Goal: Information Seeking & Learning: Compare options

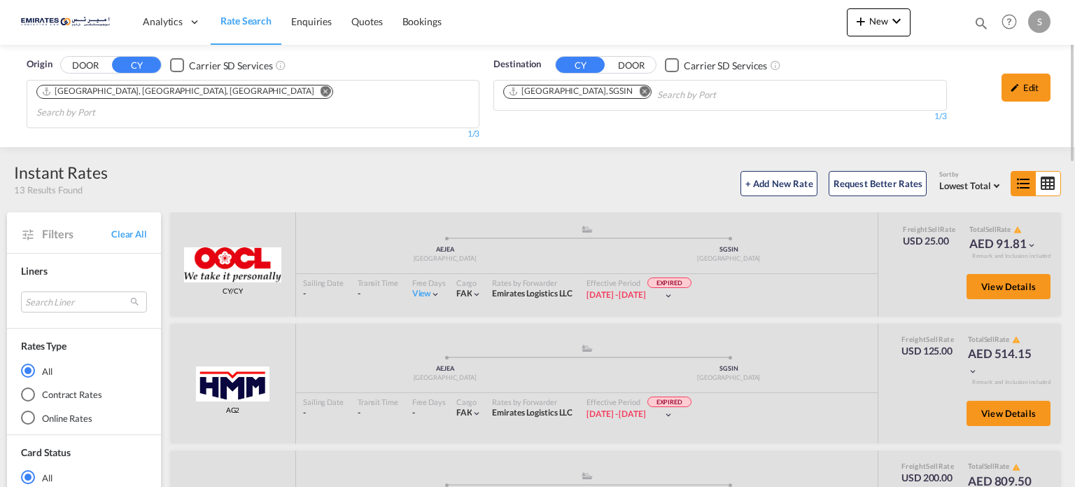
click at [639, 94] on md-icon "Remove" at bounding box center [644, 91] width 11 height 11
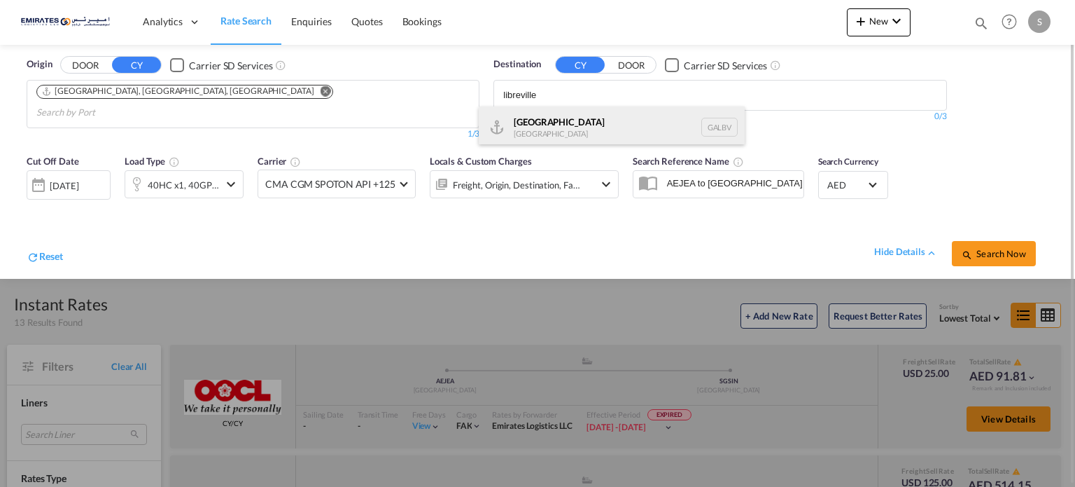
type input "libreville"
click at [510, 134] on div "Libreville [GEOGRAPHIC_DATA] GALBV" at bounding box center [612, 127] width 266 height 42
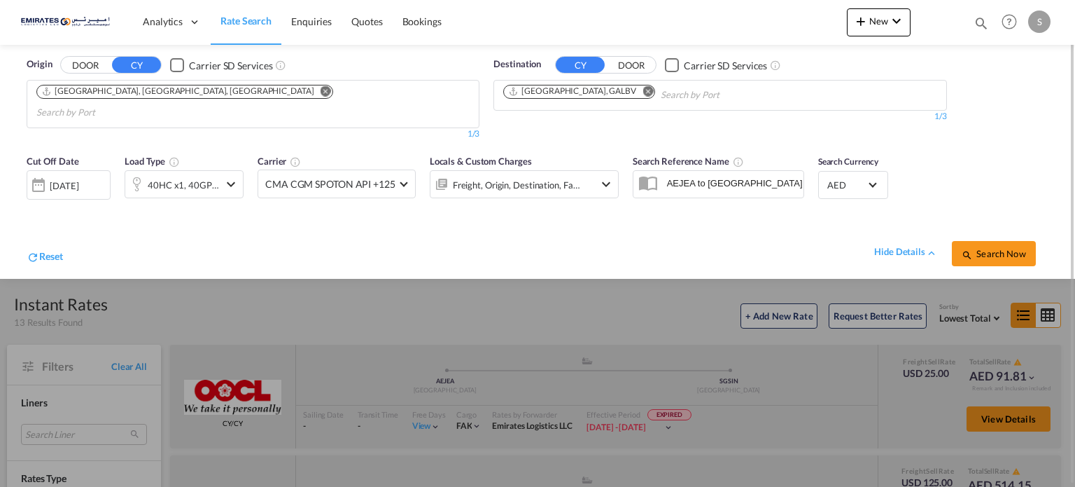
click at [74, 174] on div "[DATE]" at bounding box center [69, 184] width 84 height 29
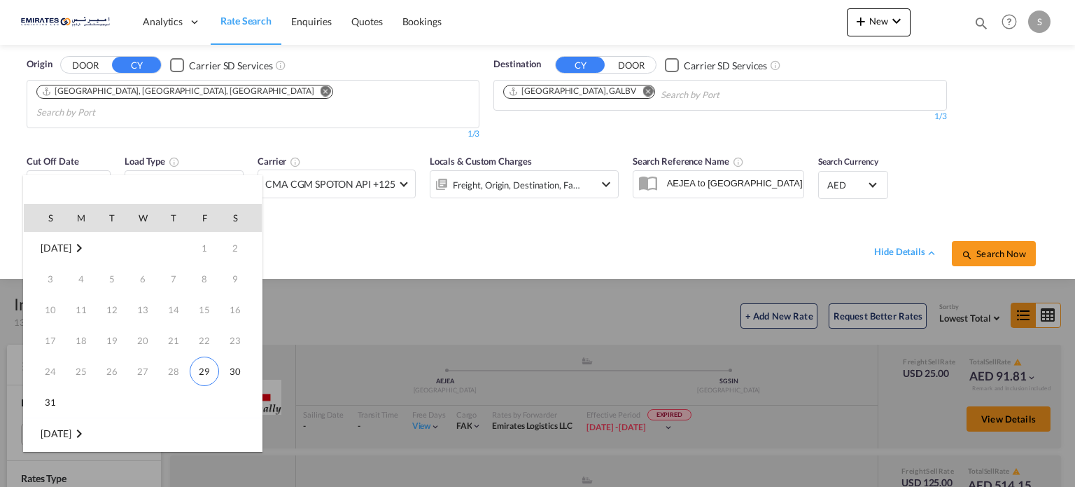
click at [59, 250] on span "[DATE]" at bounding box center [56, 248] width 30 height 12
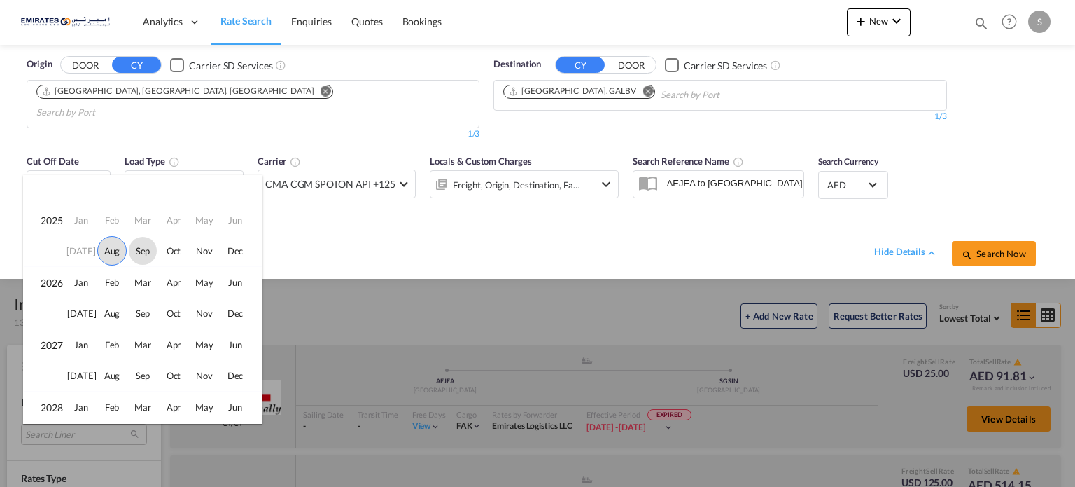
click at [146, 253] on span "Sep" at bounding box center [143, 251] width 28 height 28
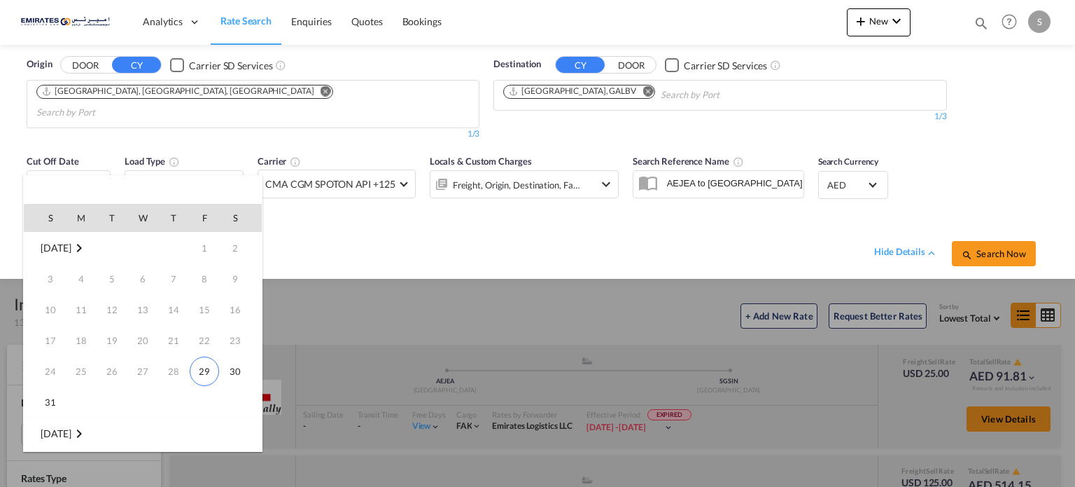
scroll to position [185, 0]
click at [146, 302] on span "10" at bounding box center [143, 310] width 28 height 28
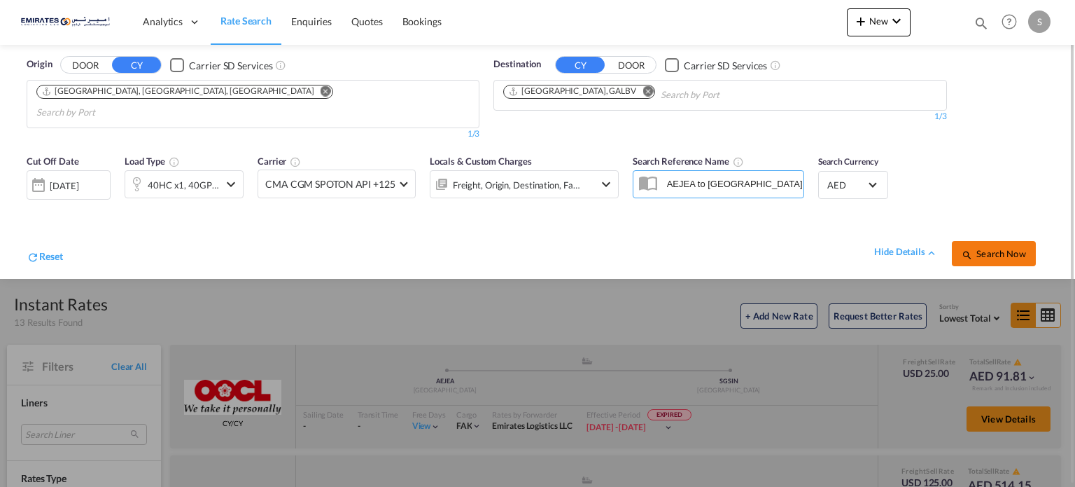
click at [966, 249] on md-icon "icon-magnify" at bounding box center [967, 254] width 11 height 11
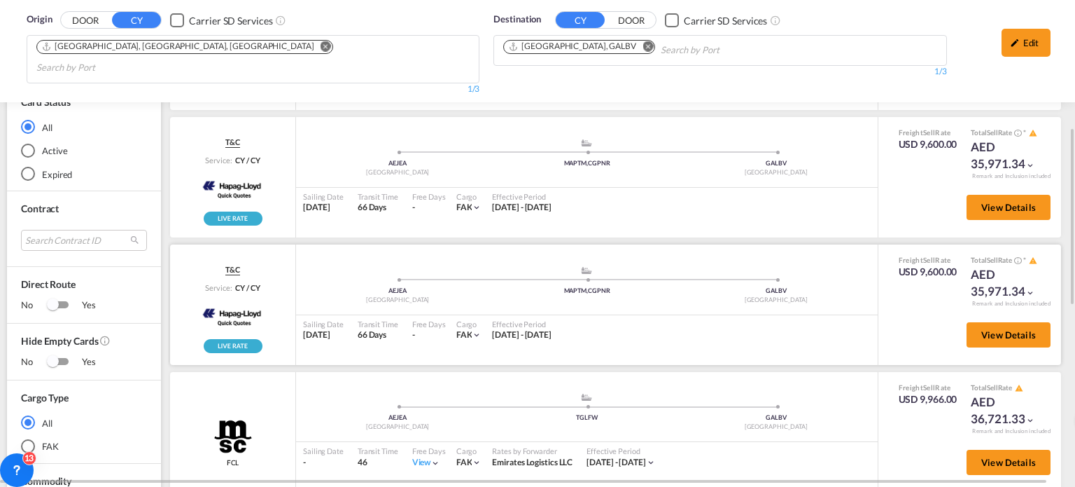
scroll to position [560, 0]
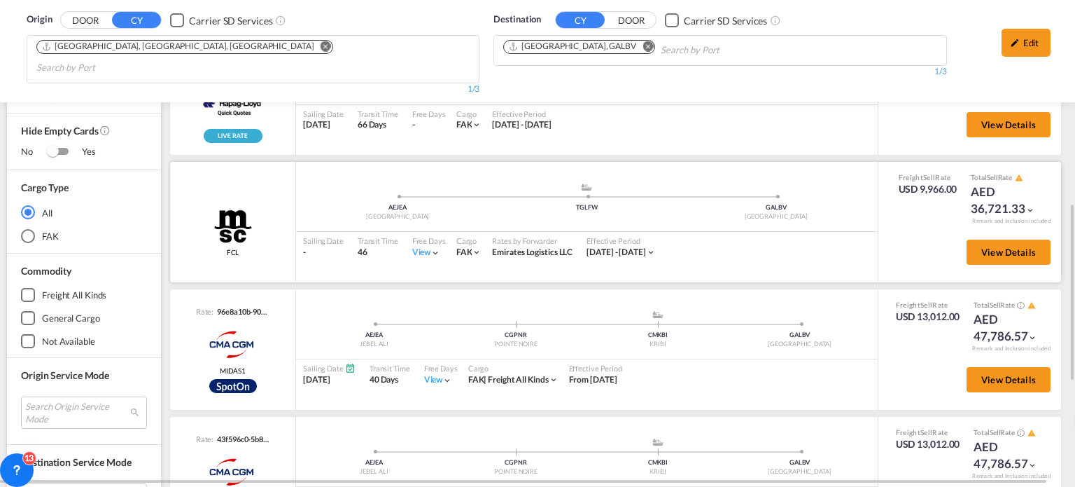
click at [432, 248] on md-icon "icon-chevron-down" at bounding box center [436, 253] width 10 height 10
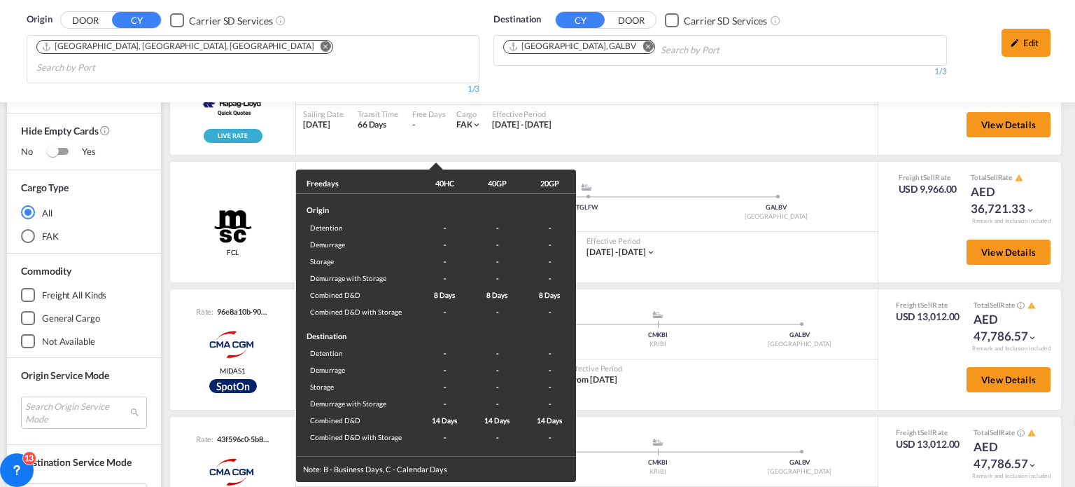
click at [667, 252] on div "Freedays 40HC 40GP 20GP Origin Detention - - - Demurrage - - - Storage - - - De…" at bounding box center [537, 243] width 1075 height 487
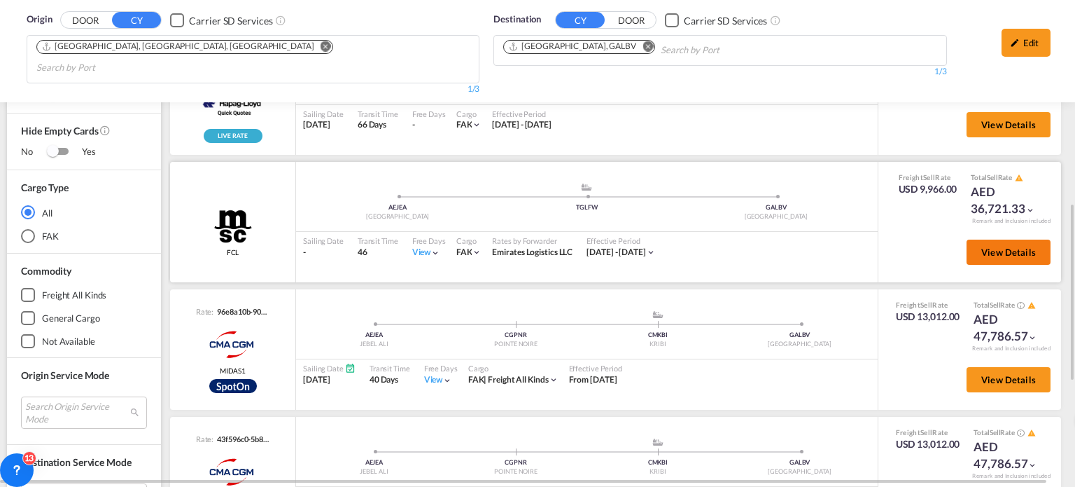
click at [984, 246] on span "View Details" at bounding box center [1009, 251] width 55 height 11
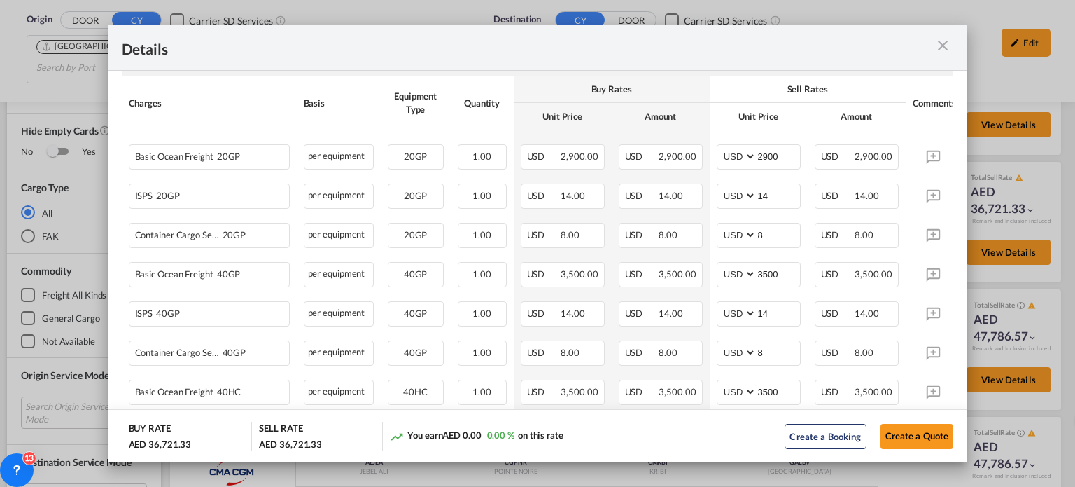
scroll to position [280, 0]
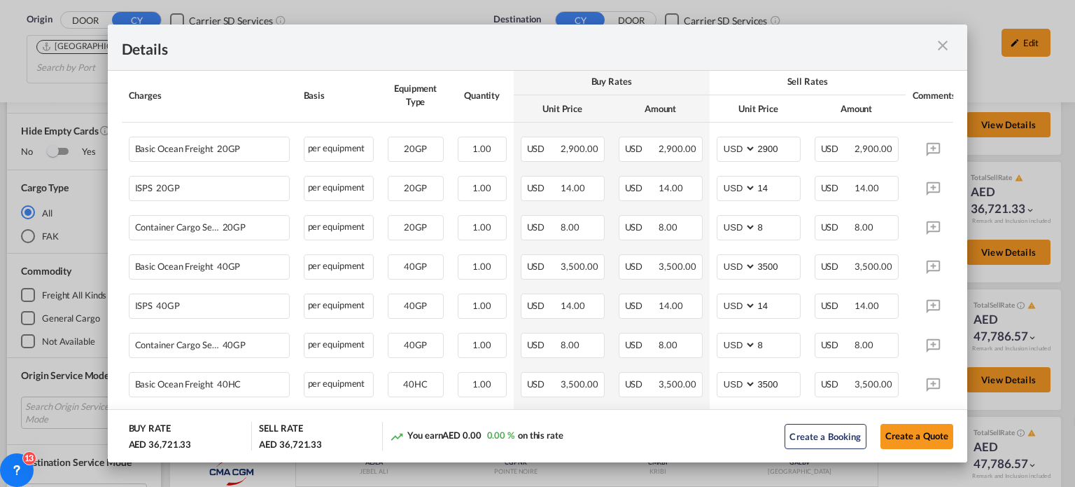
click at [955, 41] on div "Details" at bounding box center [538, 48] width 861 height 46
click at [922, 47] on div "Port of Loading ..." at bounding box center [912, 48] width 83 height 18
click at [935, 47] on md-icon "icon-close m-3 fg-AAA8AD cursor" at bounding box center [943, 45] width 17 height 17
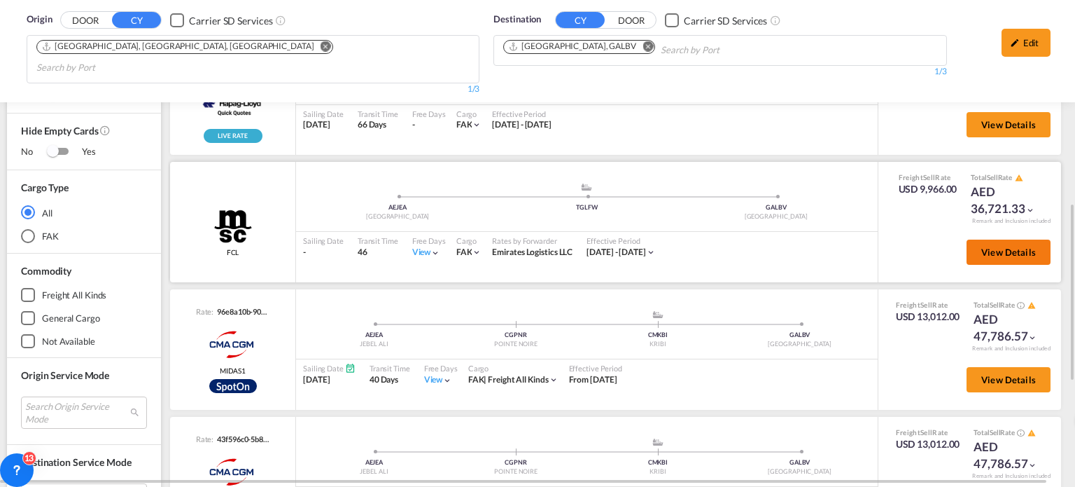
click at [985, 239] on button "View Details" at bounding box center [1009, 251] width 84 height 25
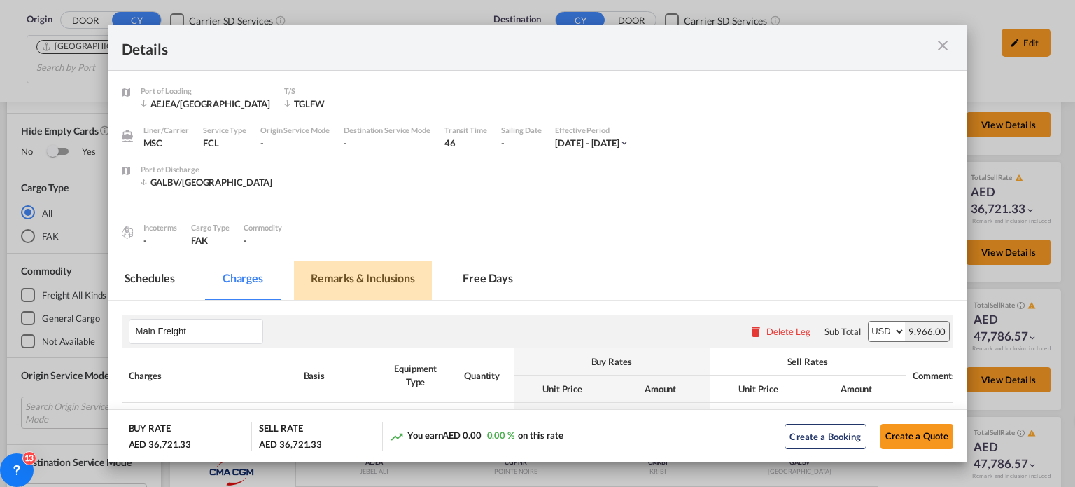
click at [349, 278] on md-tab-item "Remarks & Inclusions" at bounding box center [363, 280] width 138 height 39
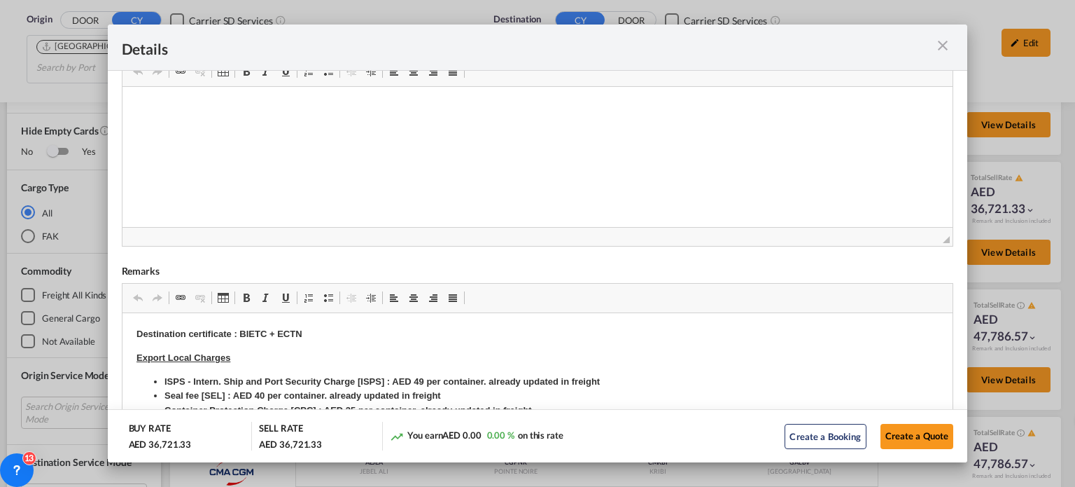
scroll to position [420, 0]
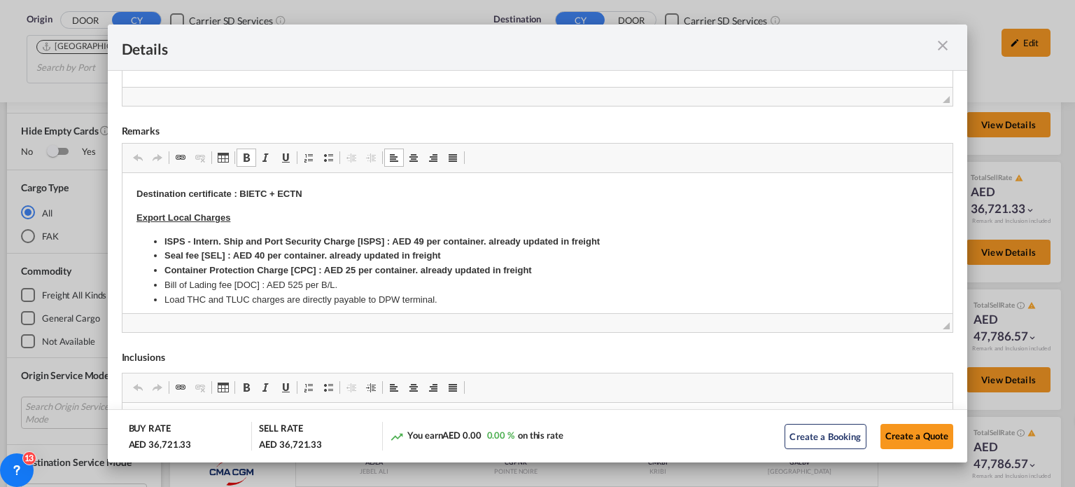
drag, startPoint x: 137, startPoint y: 193, endPoint x: 323, endPoint y: 198, distance: 185.6
drag, startPoint x: 135, startPoint y: 193, endPoint x: 326, endPoint y: 200, distance: 190.6
copy strong "Destination certificate : BIETC + ECTN"
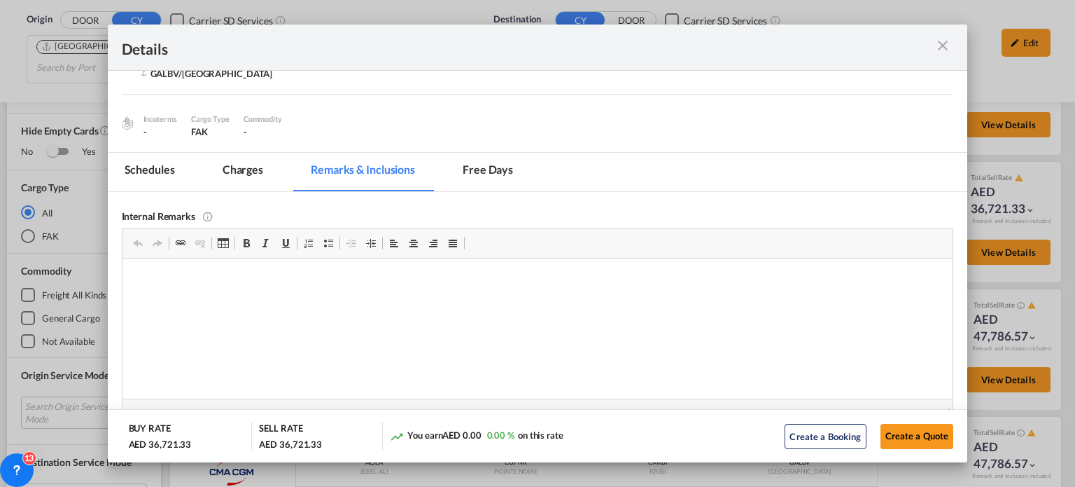
scroll to position [0, 0]
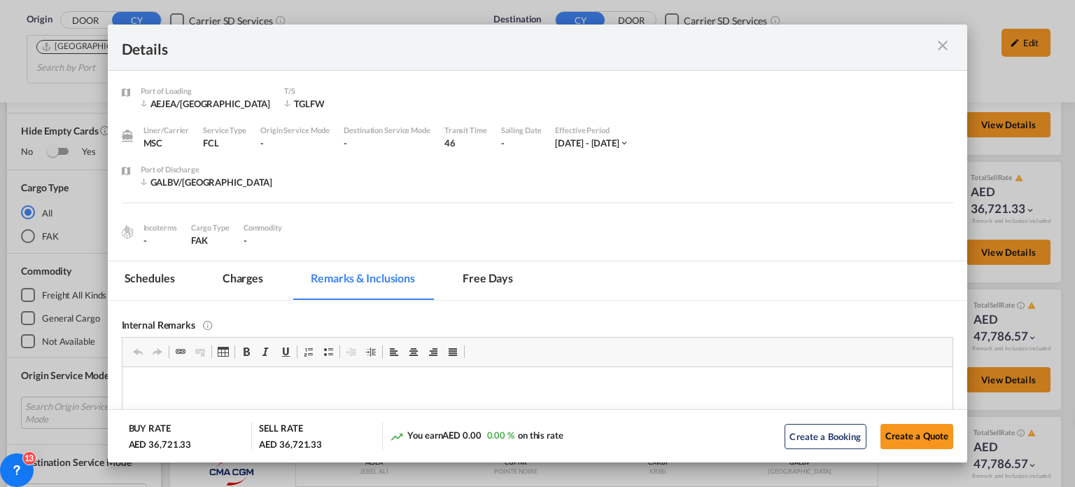
drag, startPoint x: 235, startPoint y: 275, endPoint x: 464, endPoint y: 284, distance: 228.4
click at [235, 275] on md-tab-item "Charges" at bounding box center [243, 280] width 74 height 39
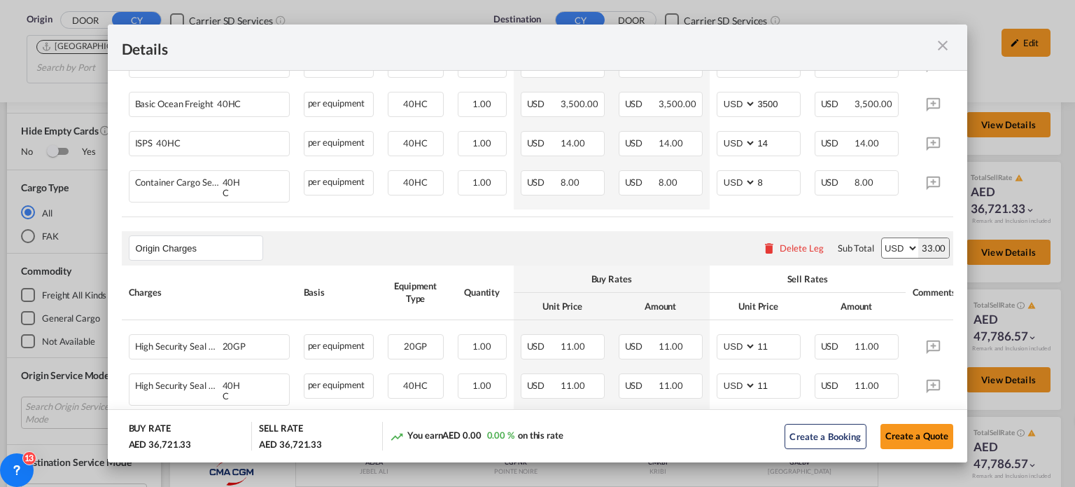
scroll to position [669, 0]
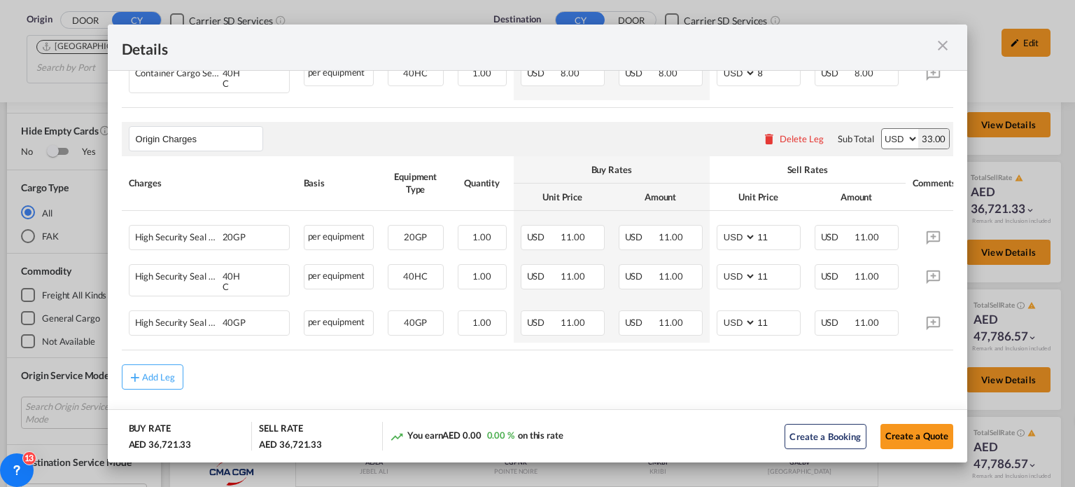
click at [938, 46] on md-icon "icon-close m-3 fg-AAA8AD cursor" at bounding box center [943, 45] width 17 height 17
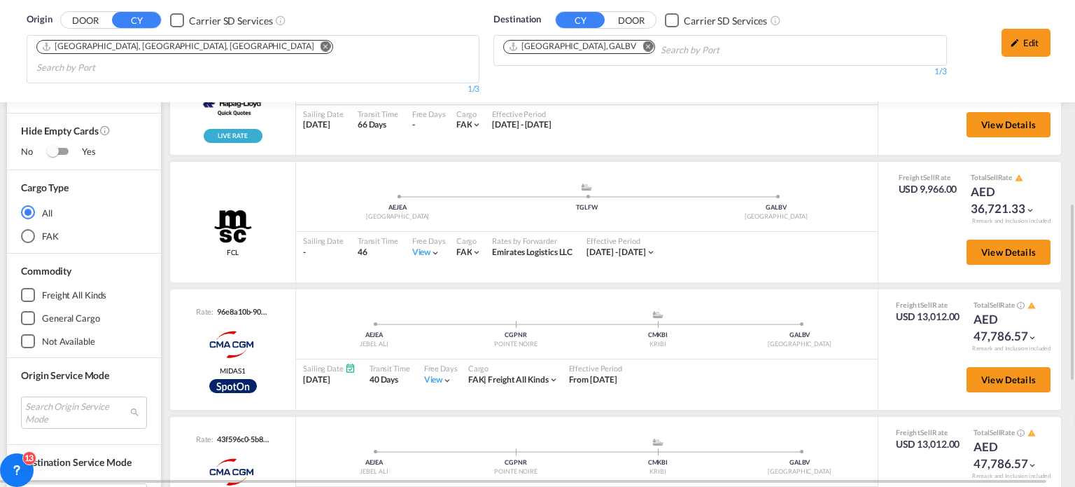
click at [643, 41] on md-icon "Remove" at bounding box center [648, 46] width 11 height 11
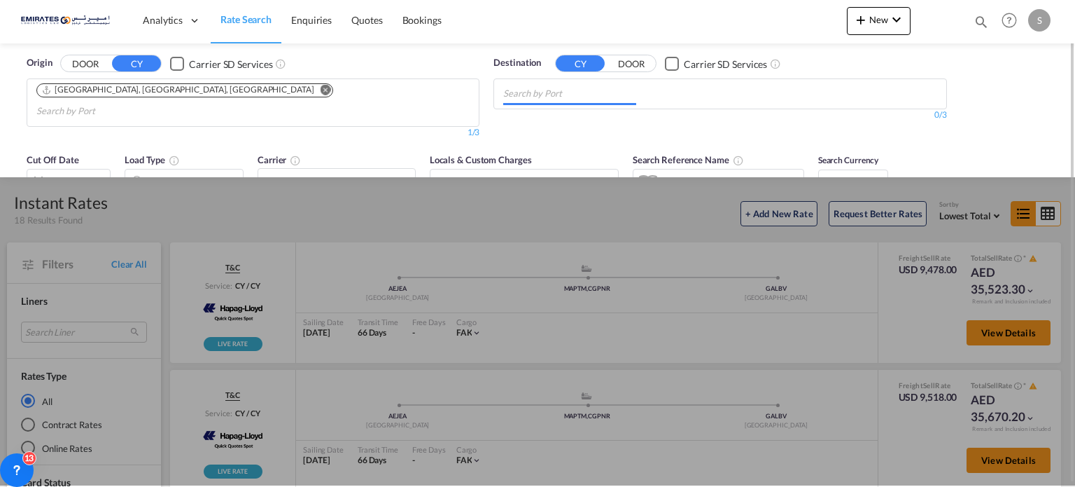
scroll to position [0, 0]
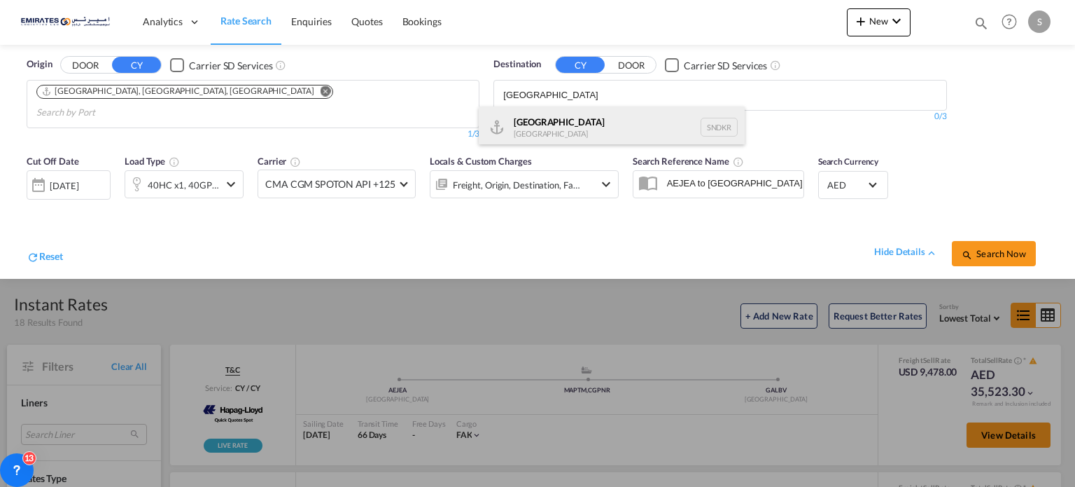
type input "[GEOGRAPHIC_DATA]"
click at [530, 131] on div "Dakar [GEOGRAPHIC_DATA] SNDKR" at bounding box center [612, 127] width 266 height 42
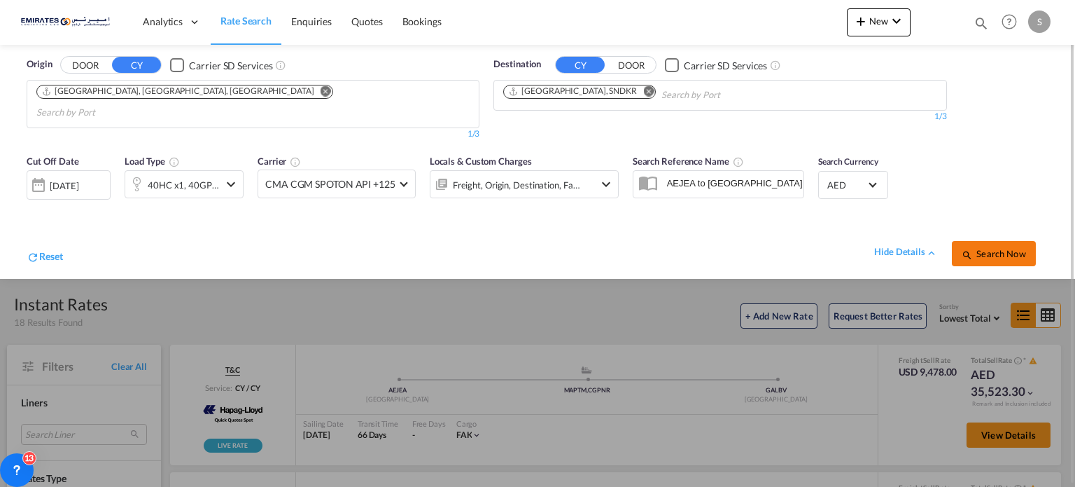
click at [1000, 248] on span "Search Now" at bounding box center [994, 253] width 64 height 11
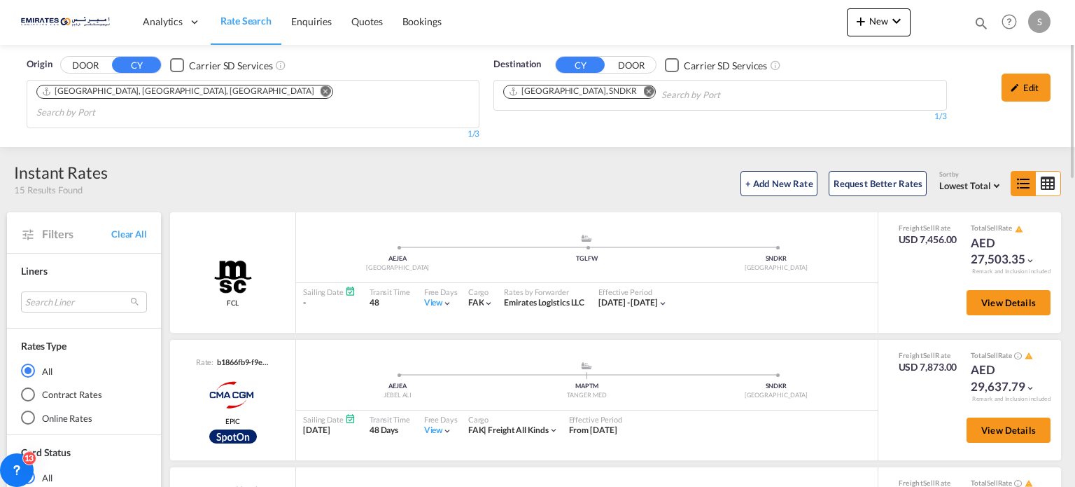
click at [643, 95] on md-icon "Remove" at bounding box center [648, 91] width 11 height 11
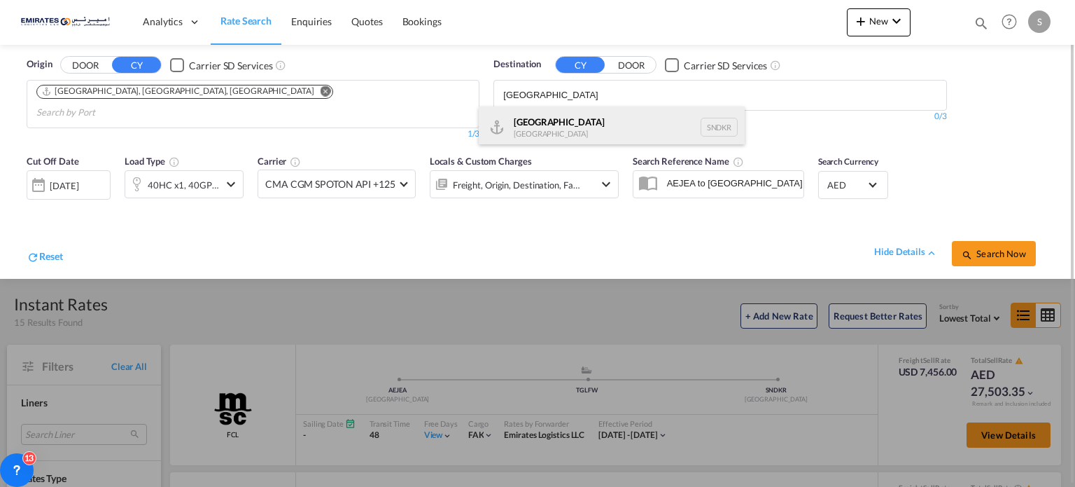
type input "[GEOGRAPHIC_DATA]"
click at [524, 129] on div "Dakar [GEOGRAPHIC_DATA] SNDKR" at bounding box center [612, 127] width 266 height 42
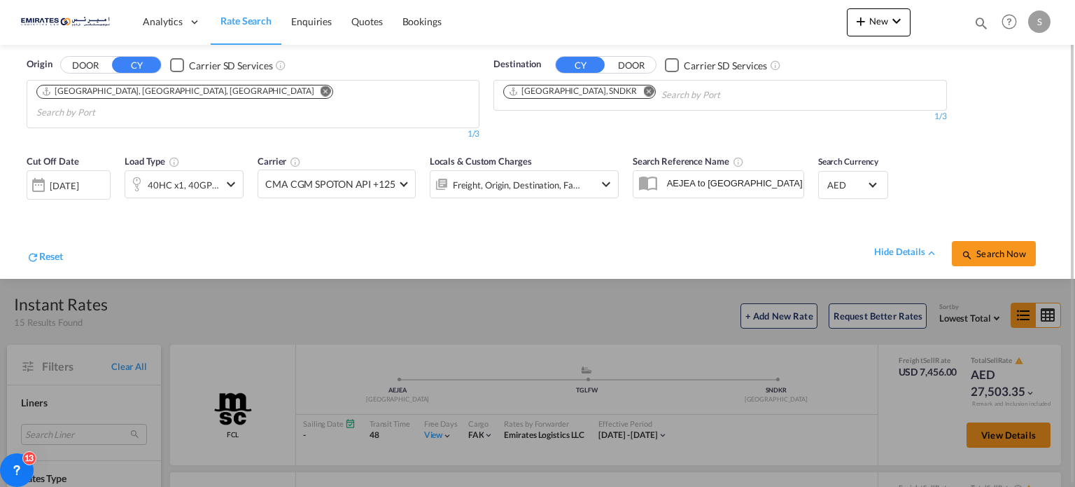
click at [984, 248] on span "Search Now" at bounding box center [994, 253] width 64 height 11
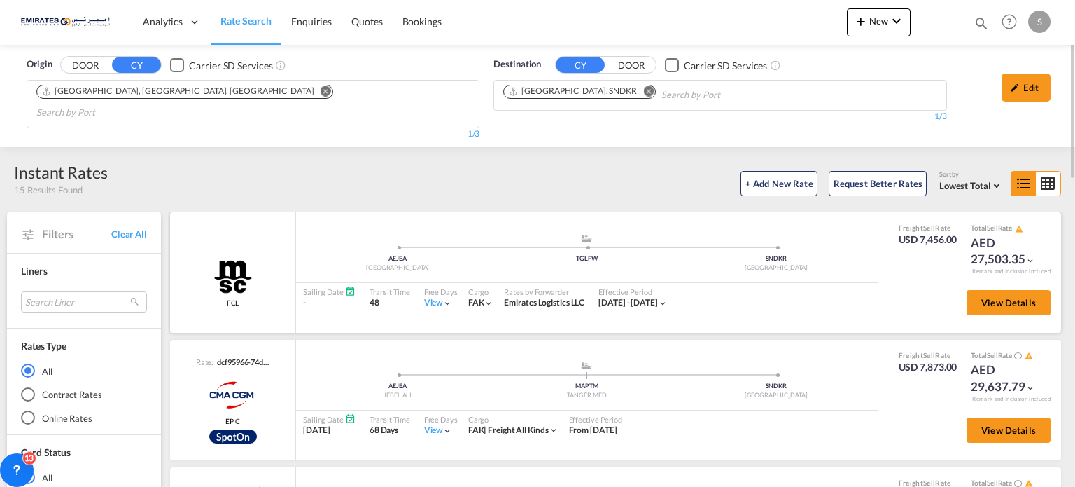
click at [431, 297] on div "View" at bounding box center [438, 303] width 29 height 12
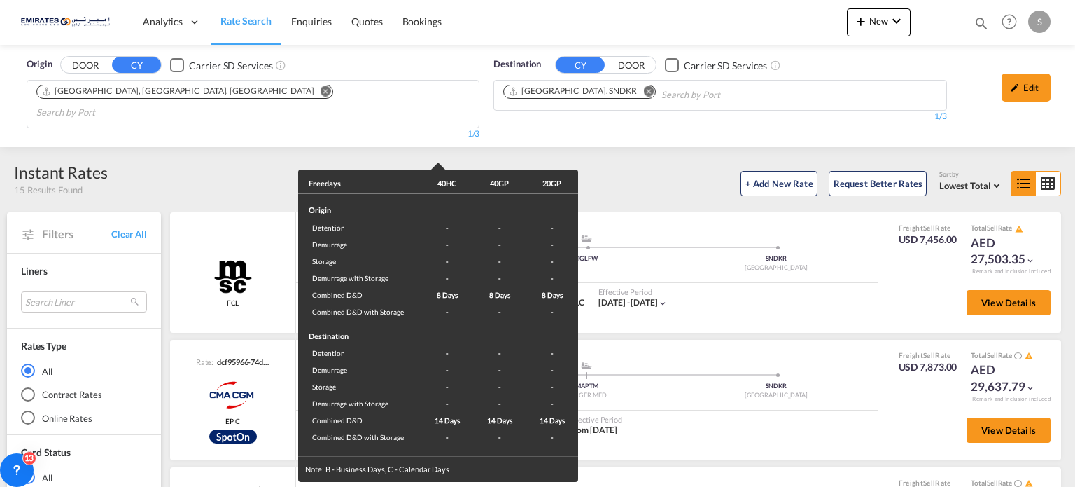
click at [710, 301] on div "Freedays 40HC 40GP 20GP Origin Detention - - - Demurrage - - - Storage - - - De…" at bounding box center [537, 243] width 1075 height 487
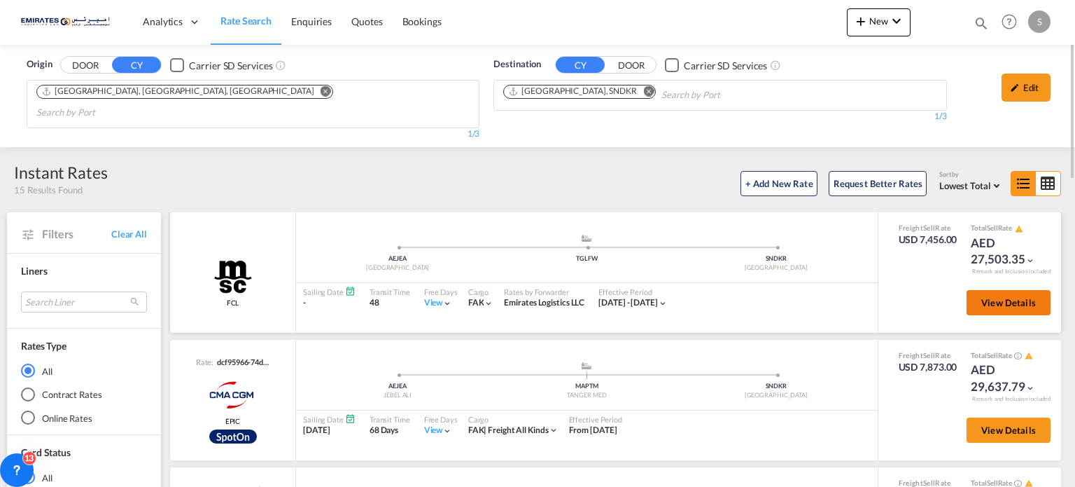
click at [978, 290] on button "View Details" at bounding box center [1009, 302] width 84 height 25
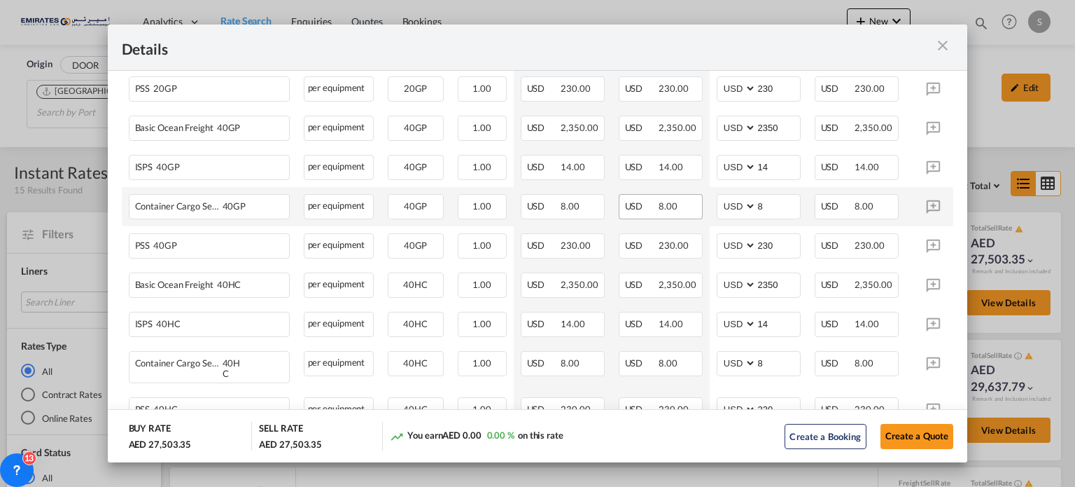
scroll to position [560, 0]
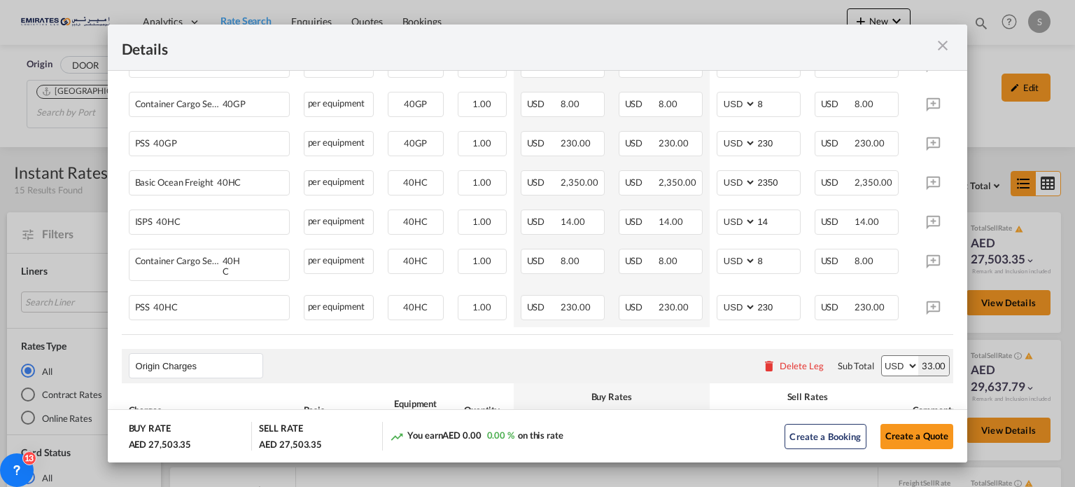
click at [944, 46] on md-icon "icon-close m-3 fg-AAA8AD cursor" at bounding box center [943, 45] width 17 height 17
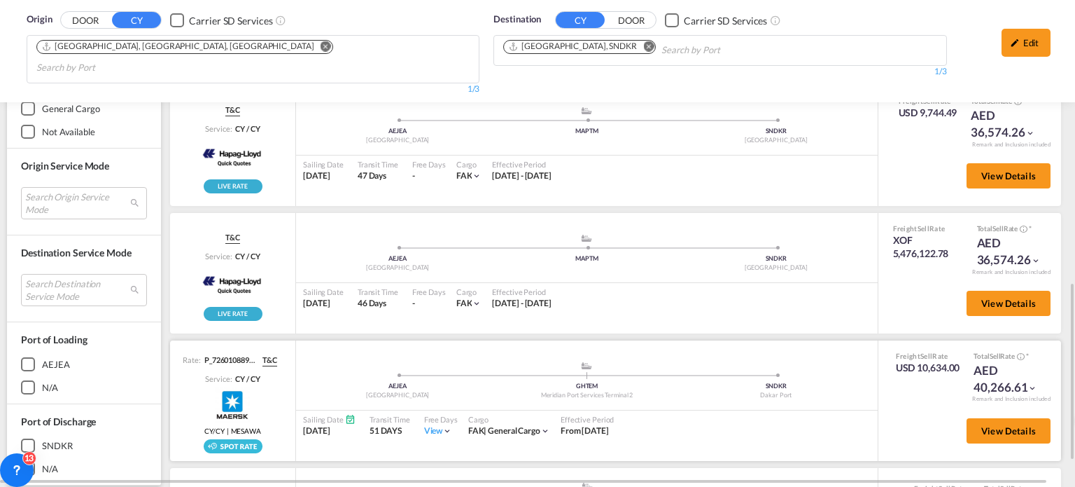
scroll to position [567, 0]
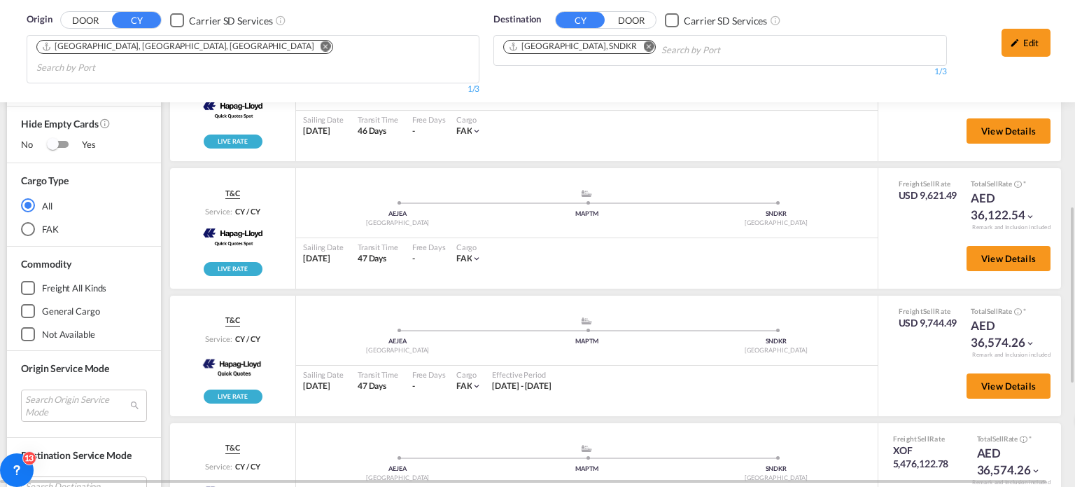
click at [643, 46] on md-icon "Remove" at bounding box center [648, 46] width 11 height 11
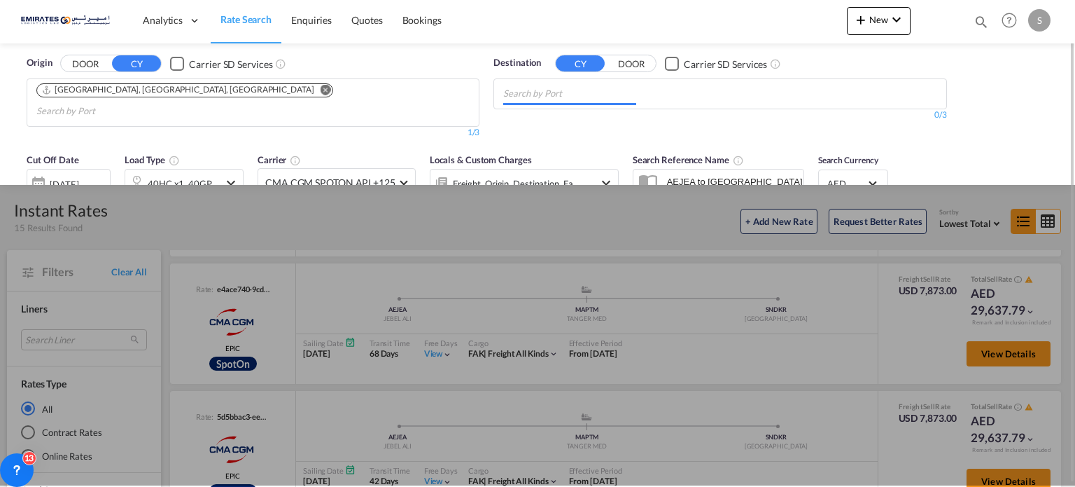
scroll to position [0, 0]
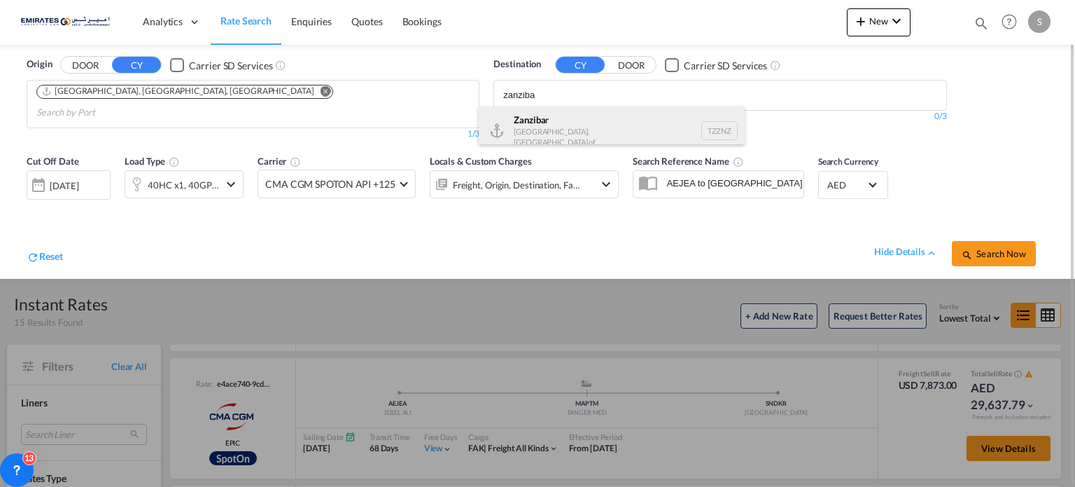
type input "zanziba"
click at [552, 123] on div "Zanziba r [GEOGRAPHIC_DATA], [GEOGRAPHIC_DATA] of TZZNZ" at bounding box center [612, 130] width 266 height 48
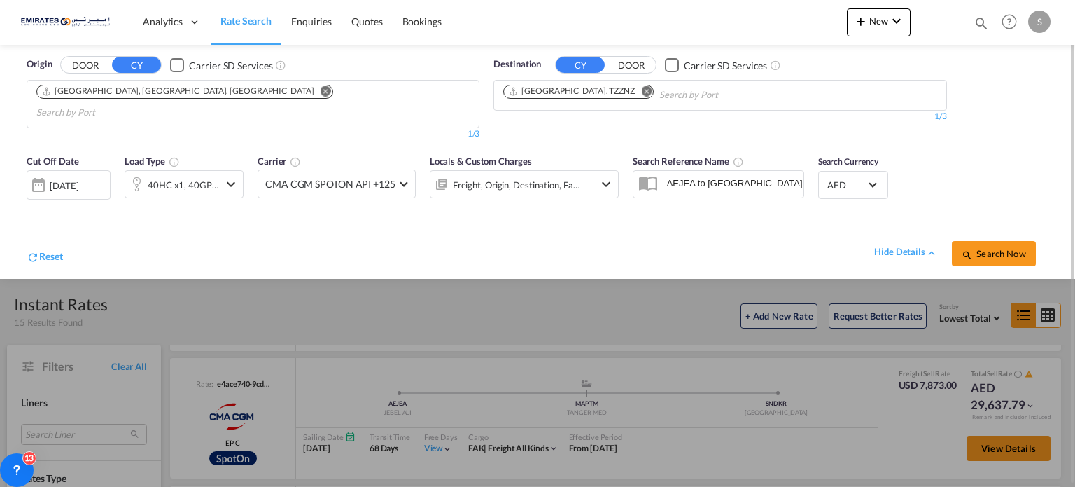
click at [996, 248] on span "Search Now" at bounding box center [994, 253] width 64 height 11
